Goal: Information Seeking & Learning: Learn about a topic

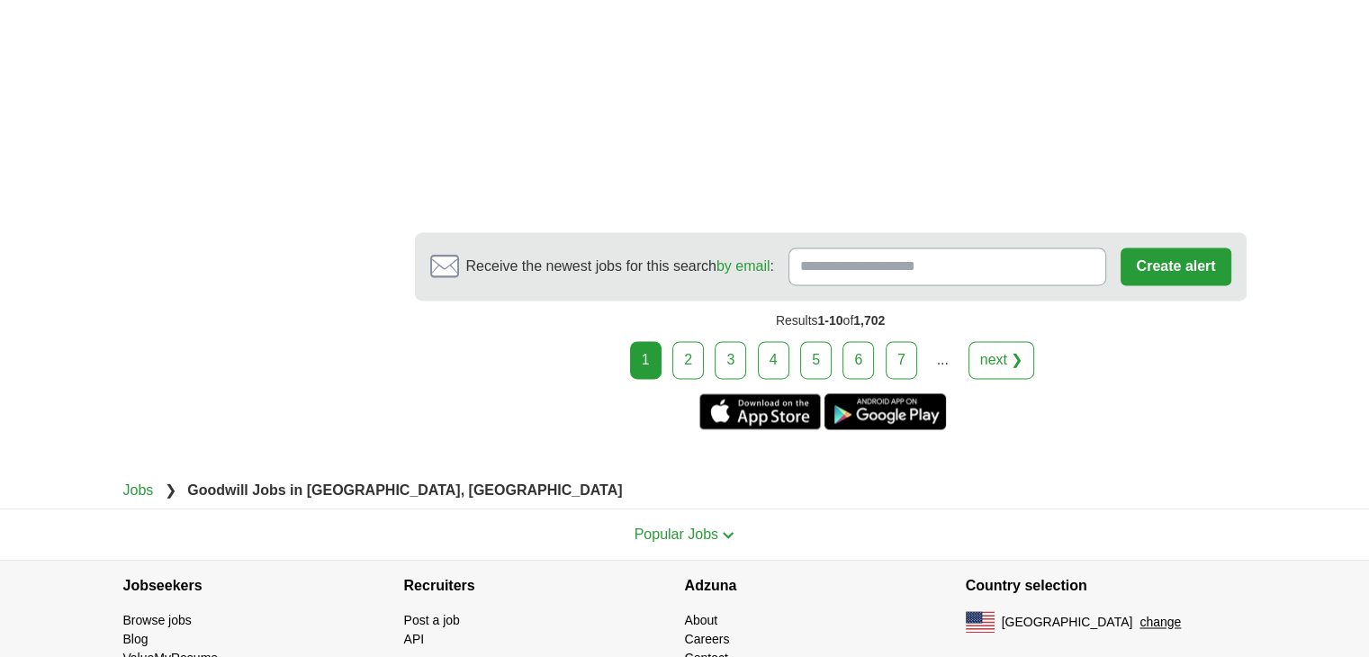
scroll to position [2716, 0]
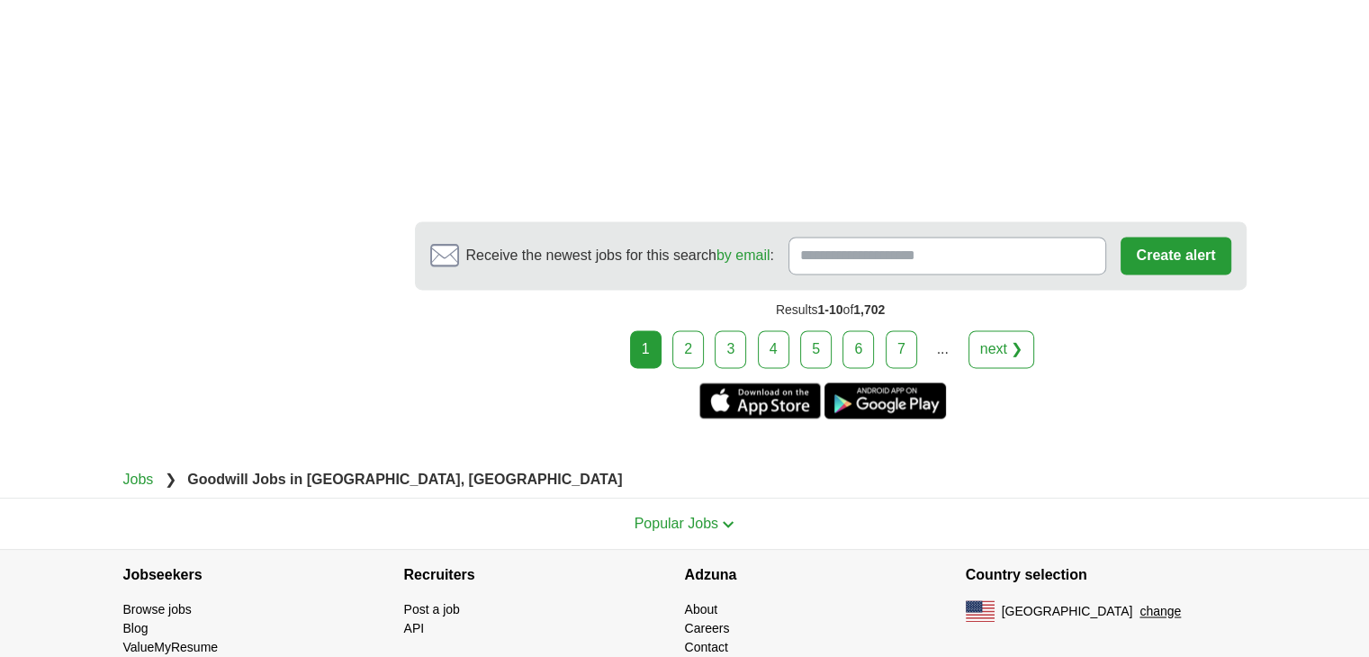
click at [696, 343] on link "2" at bounding box center [687, 349] width 31 height 38
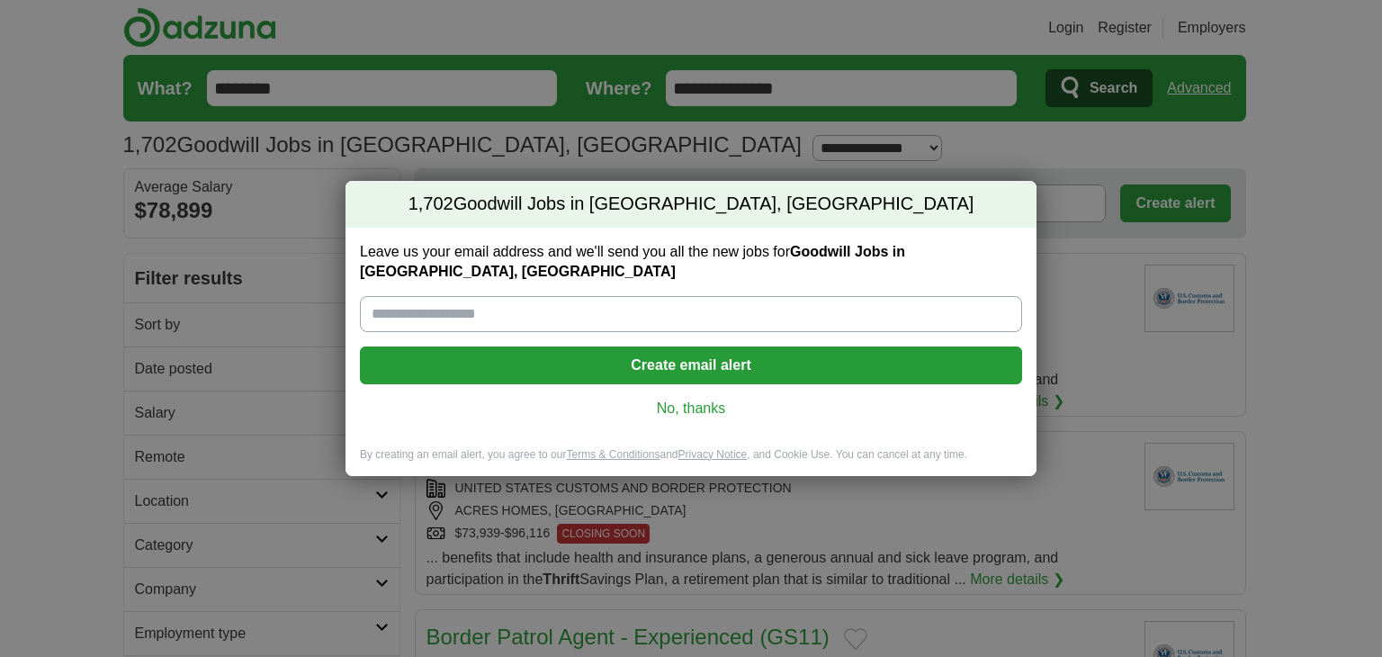
click at [717, 400] on link "No, thanks" at bounding box center [690, 409] width 633 height 20
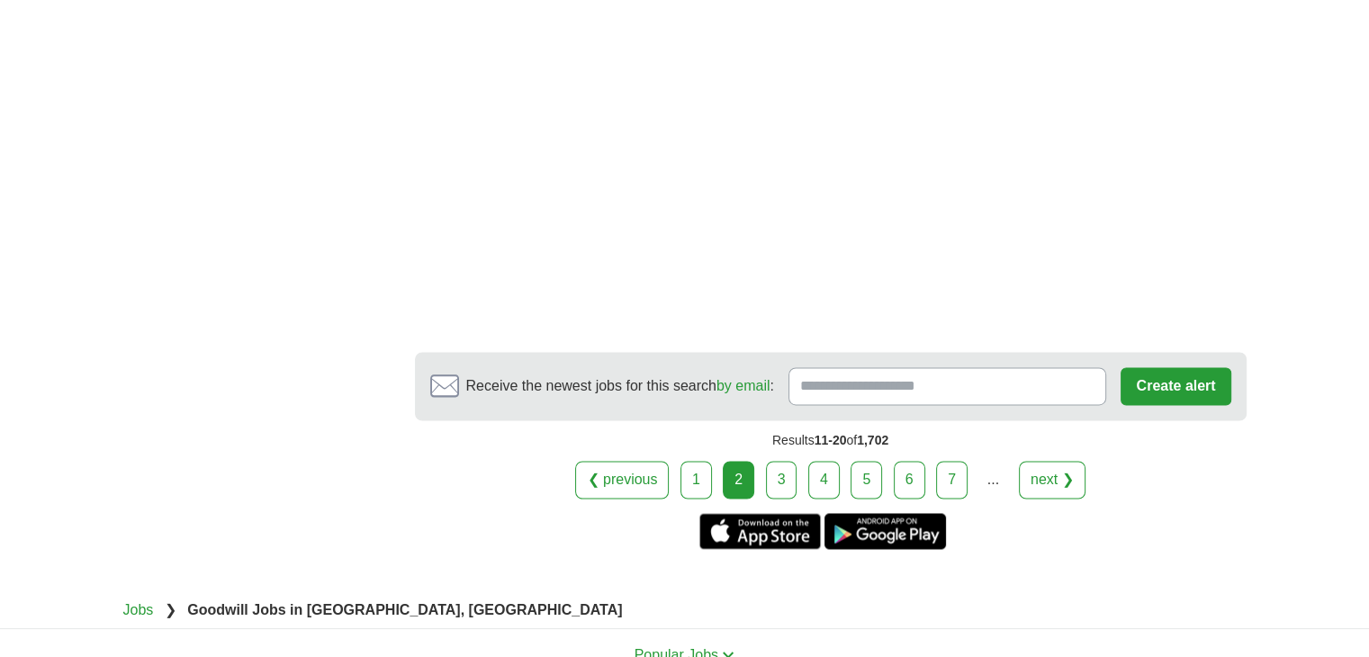
scroll to position [2800, 0]
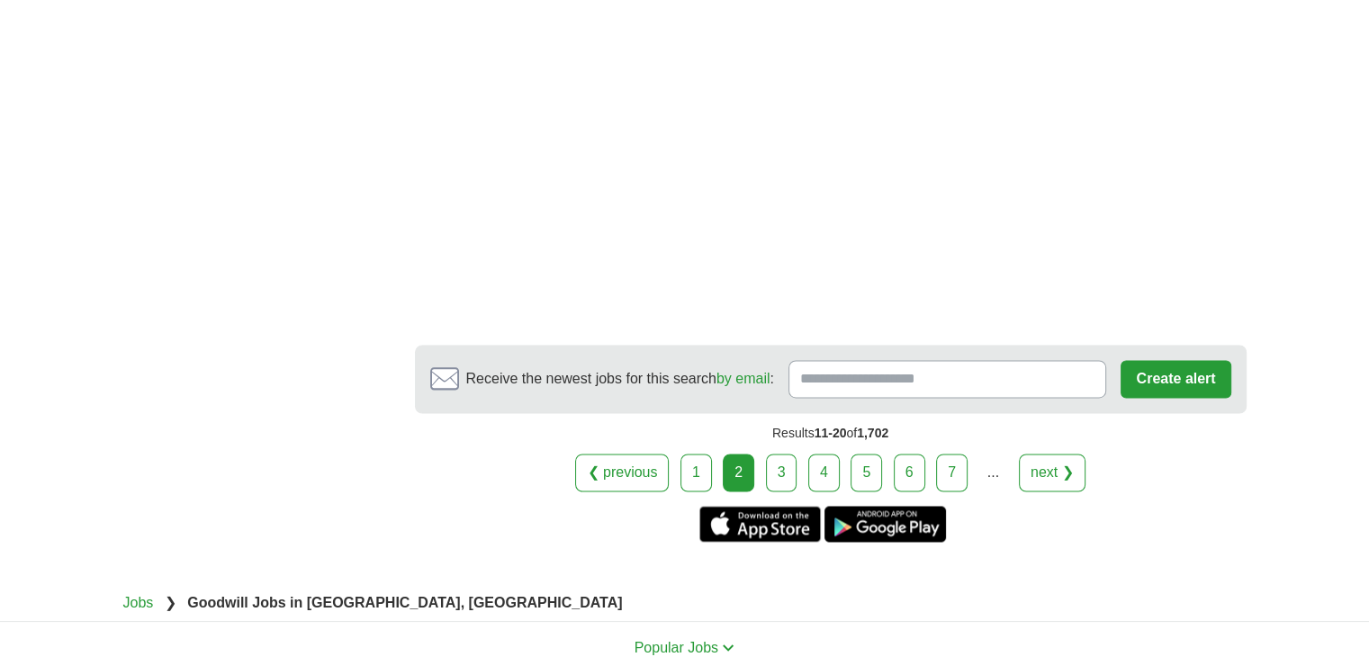
click at [781, 460] on link "3" at bounding box center [781, 473] width 31 height 38
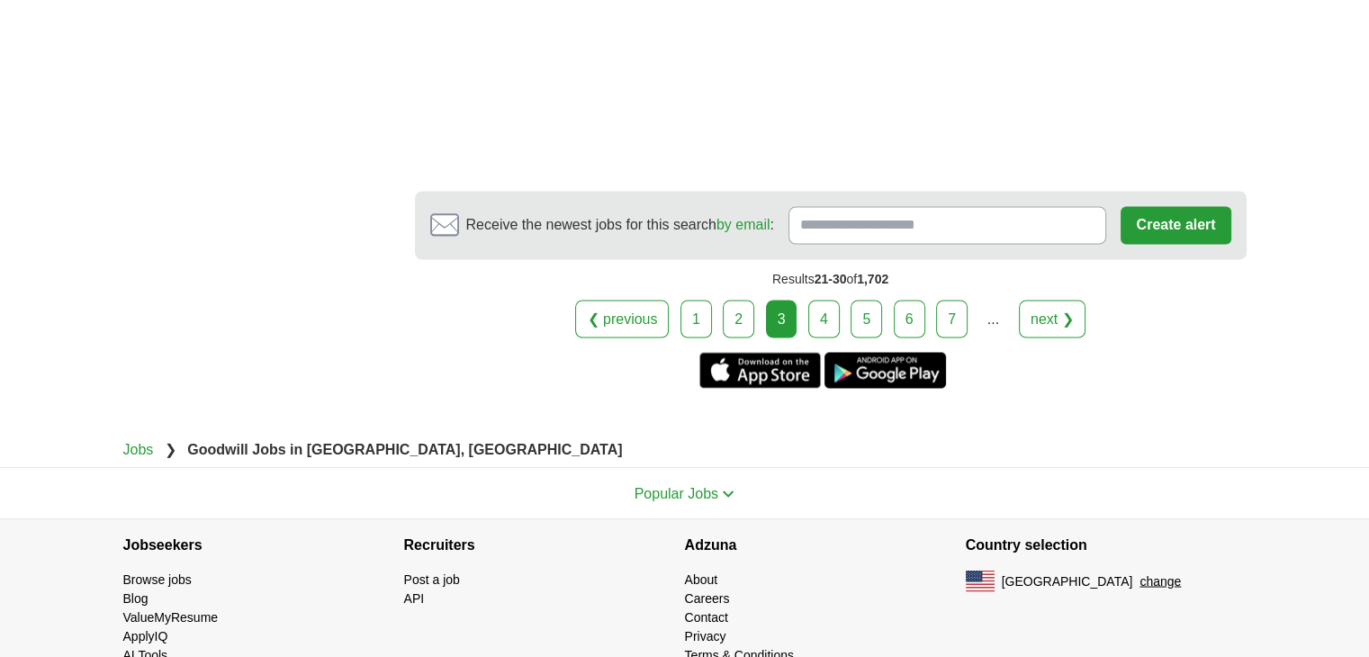
scroll to position [3141, 0]
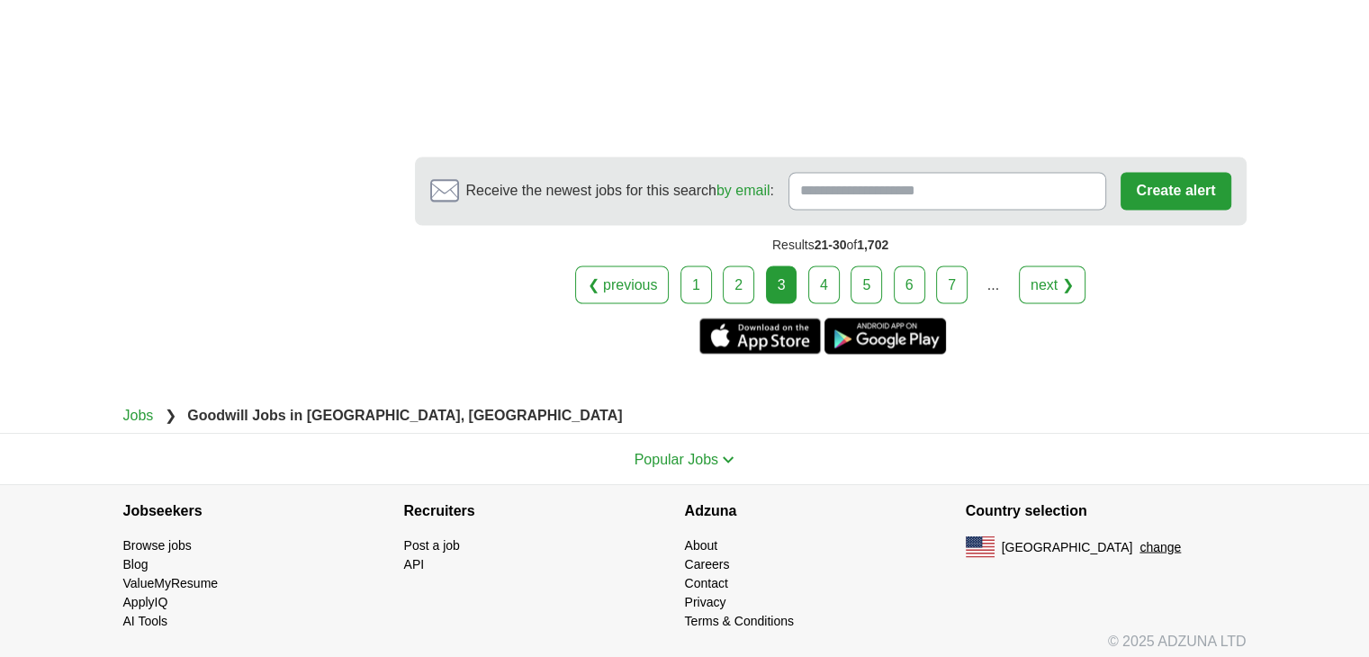
click at [1035, 266] on link "next ❯" at bounding box center [1052, 284] width 67 height 38
